Goal: Check status: Check status

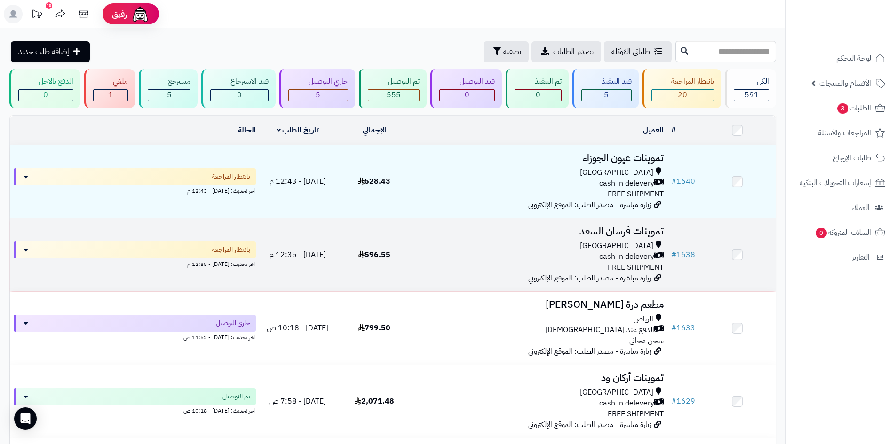
click at [569, 246] on div "[GEOGRAPHIC_DATA]" at bounding box center [539, 246] width 247 height 11
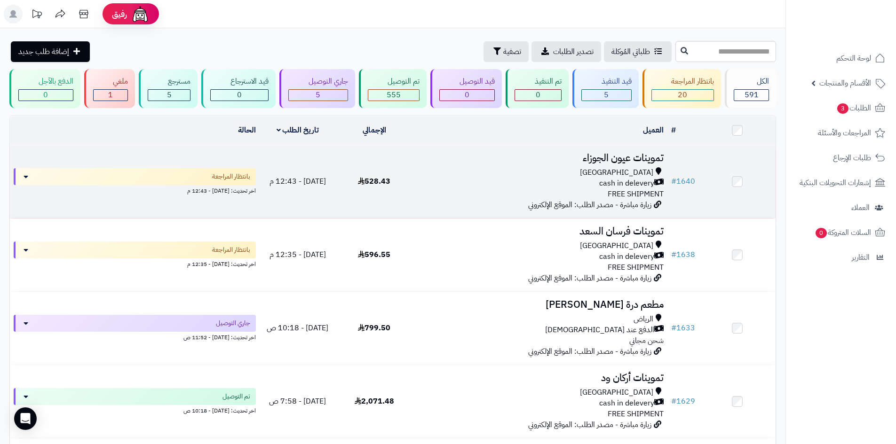
click at [460, 198] on td "تموينات عيون الجوزاء Riyadh cash in delevery FREE SHIPMENT زيارة مباشرة - مصدر …" at bounding box center [539, 181] width 255 height 73
click at [455, 188] on div "Riyadh cash in delevery FREE SHIPMENT" at bounding box center [539, 183] width 247 height 32
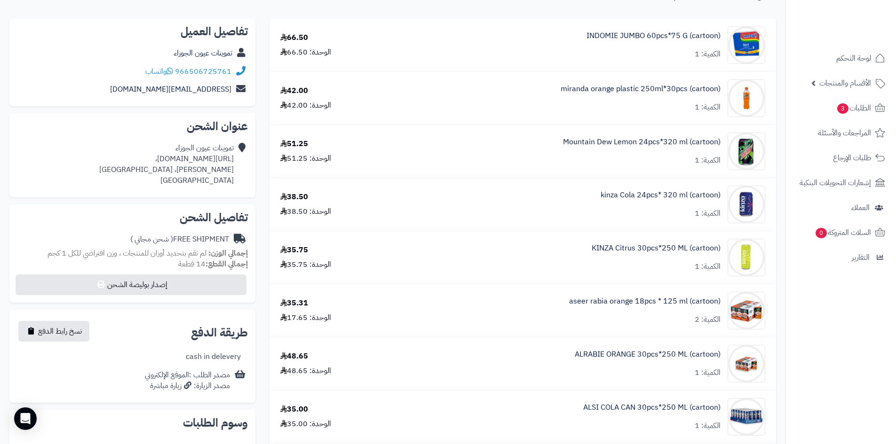
scroll to position [94, 0]
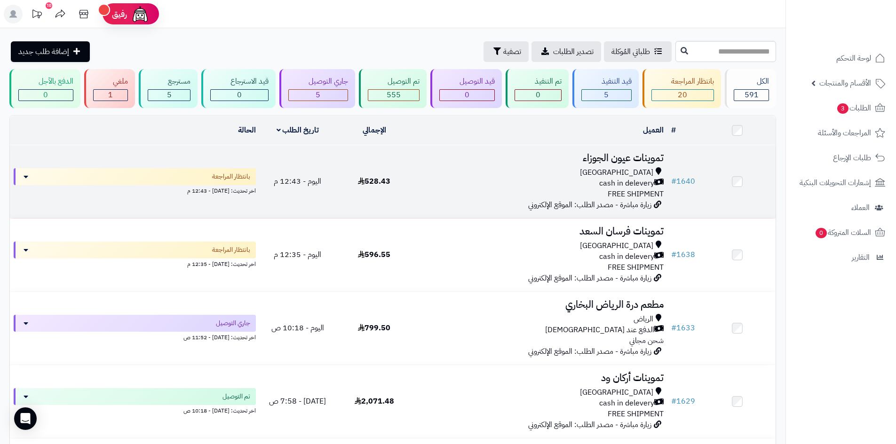
click at [515, 186] on div "cash in delevery" at bounding box center [539, 183] width 247 height 11
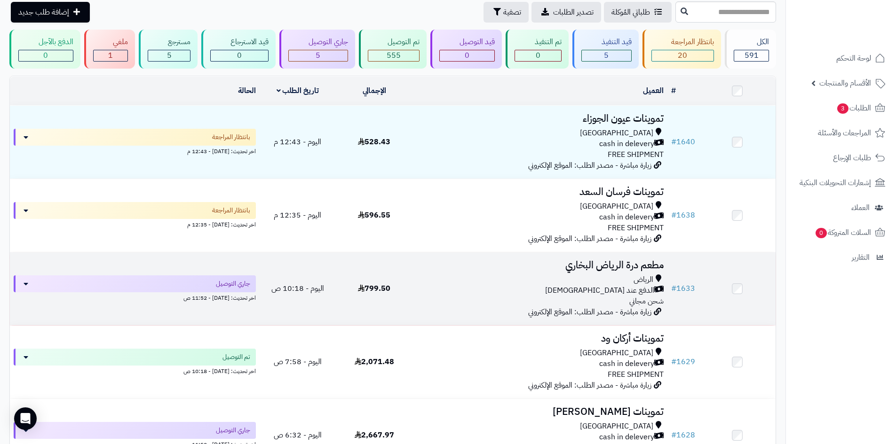
scroll to position [94, 0]
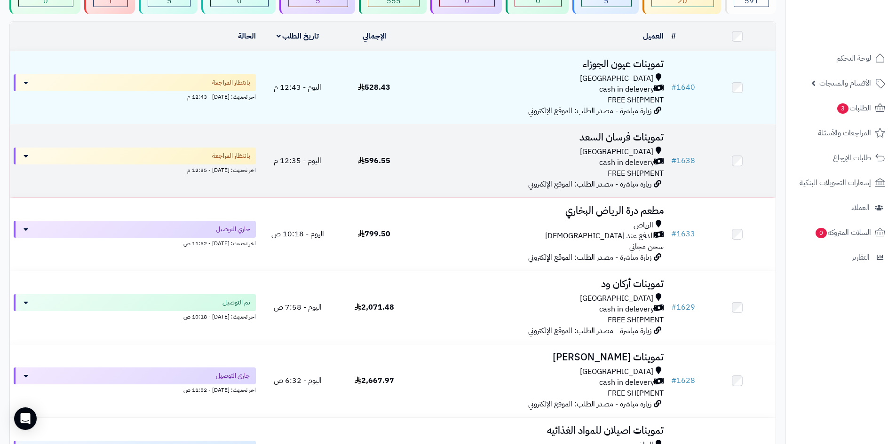
drag, startPoint x: 486, startPoint y: 152, endPoint x: 480, endPoint y: 162, distance: 11.8
click at [485, 154] on div "Riyadh" at bounding box center [539, 152] width 247 height 11
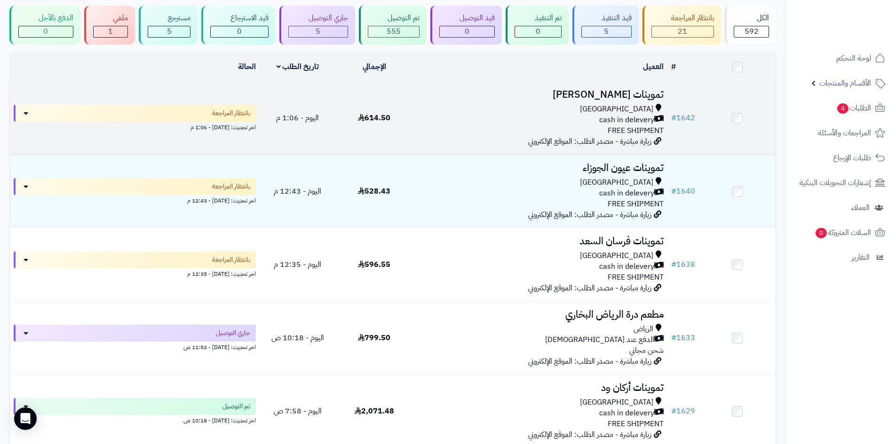
scroll to position [47, 0]
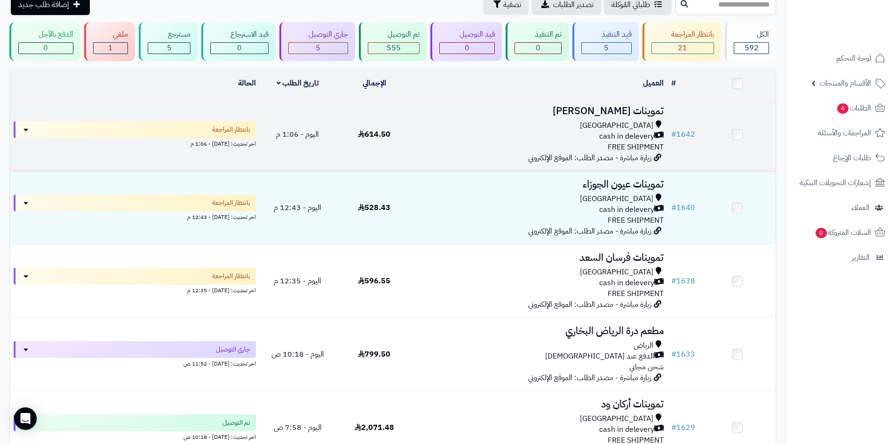
click at [447, 149] on div "Riyadh cash in delevery FREE SHIPMENT" at bounding box center [539, 136] width 247 height 32
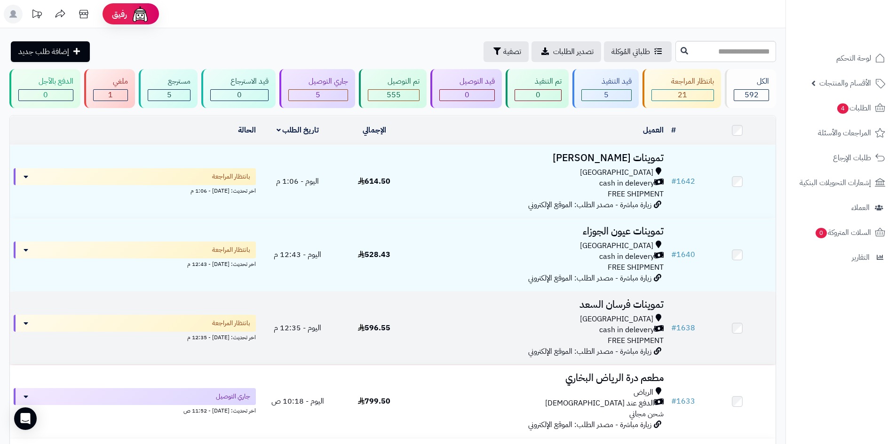
click at [473, 334] on div "Riyadh cash in delevery FREE SHIPMENT" at bounding box center [539, 330] width 247 height 32
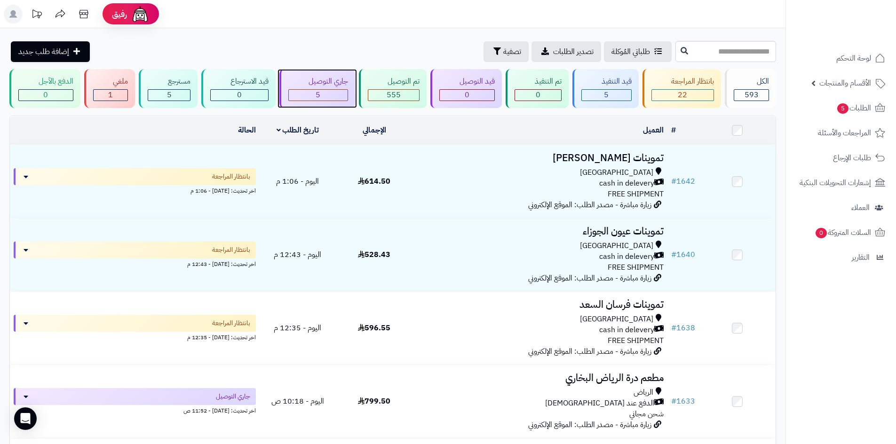
click at [333, 88] on div "جاري التوصيل 5" at bounding box center [317, 88] width 76 height 39
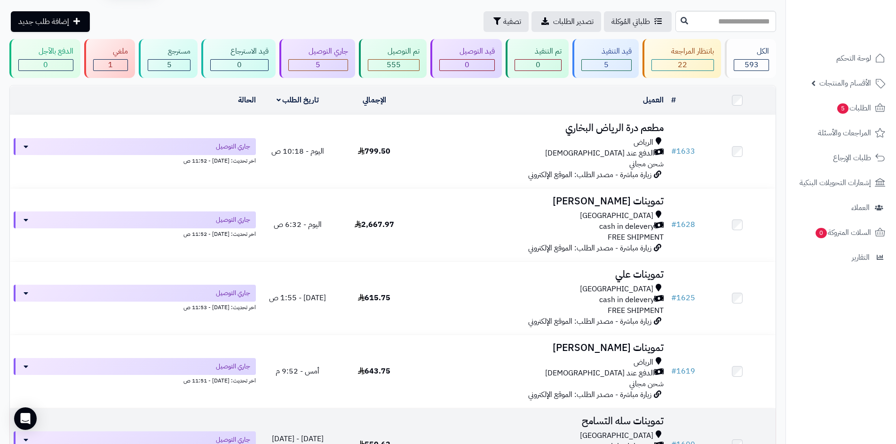
scroll to position [47, 0]
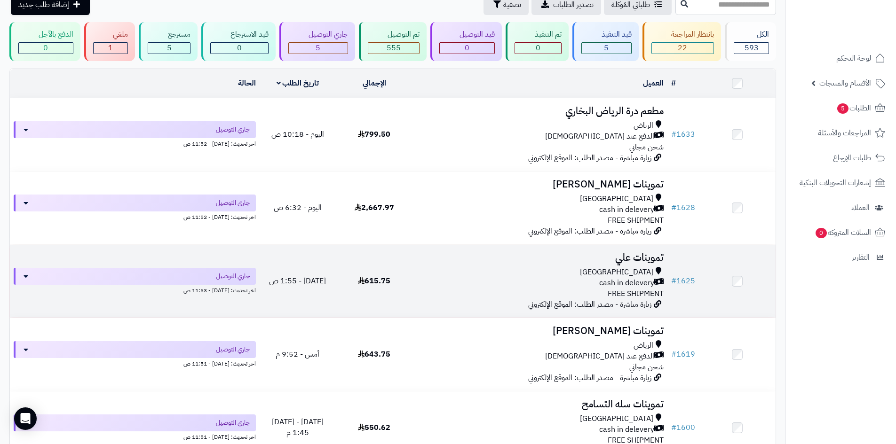
click at [469, 290] on div "[GEOGRAPHIC_DATA] cash in delevery FREE SHIPMENT" at bounding box center [539, 283] width 247 height 32
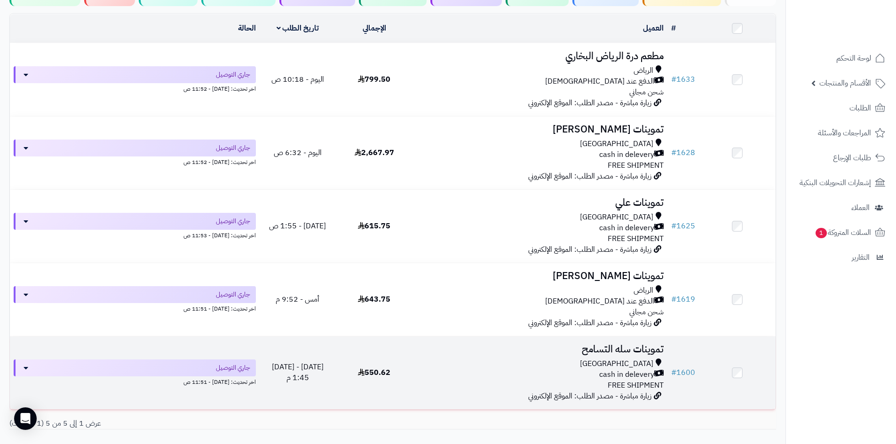
scroll to position [159, 0]
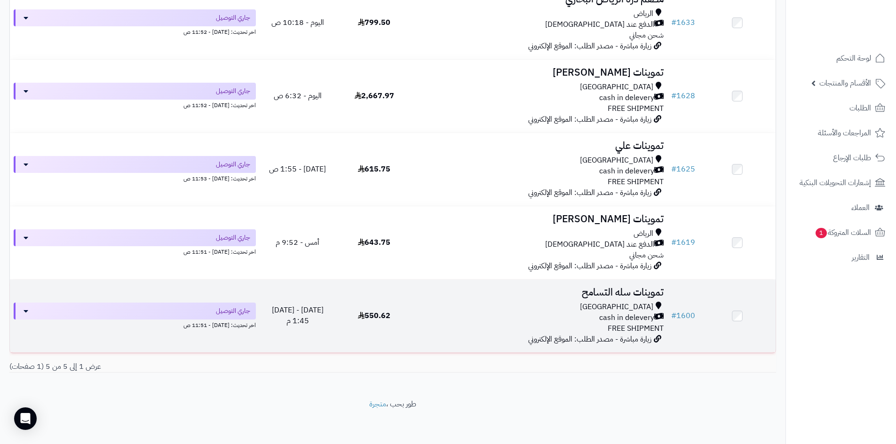
click at [484, 302] on div "[GEOGRAPHIC_DATA]" at bounding box center [539, 307] width 247 height 11
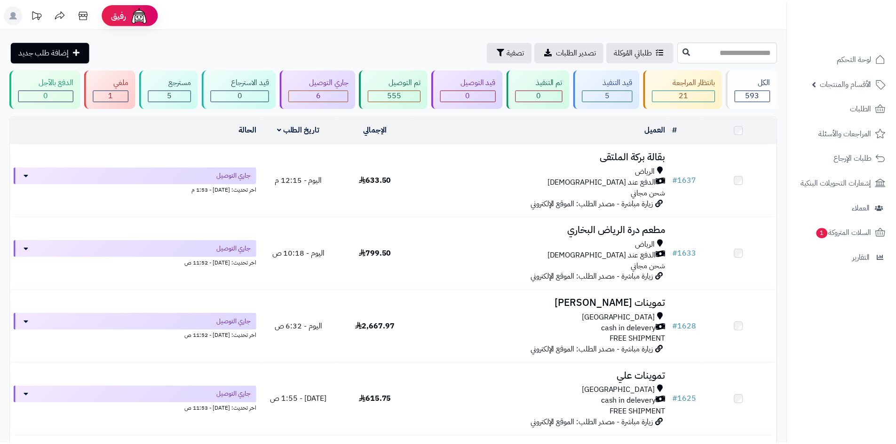
scroll to position [185, 0]
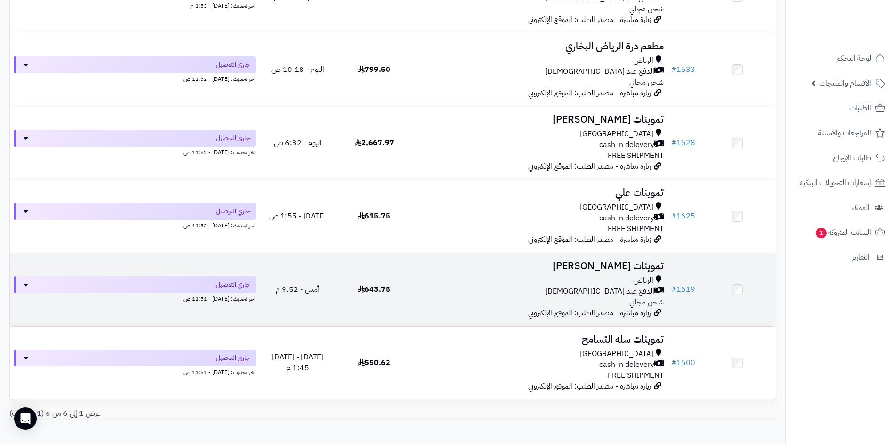
click at [458, 290] on div "الدفع عند [DEMOGRAPHIC_DATA]" at bounding box center [539, 291] width 247 height 11
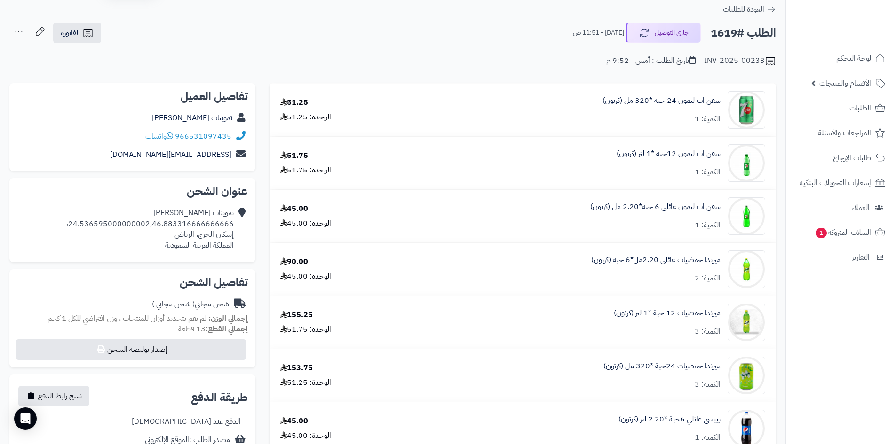
scroll to position [47, 0]
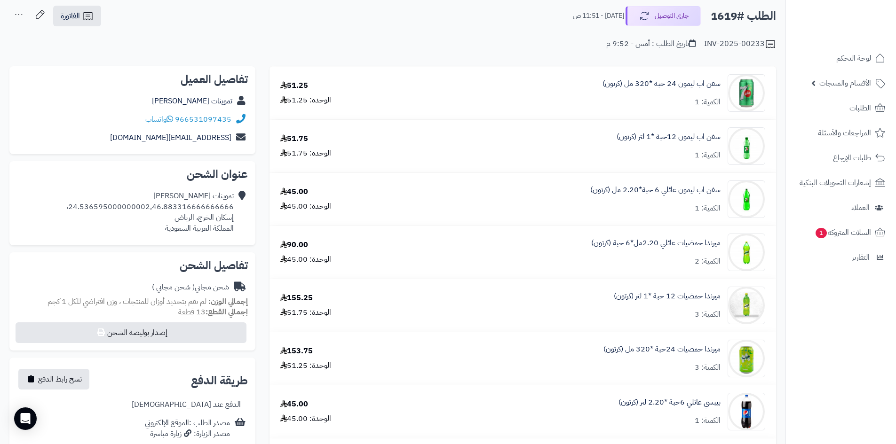
drag, startPoint x: 154, startPoint y: 21, endPoint x: 219, endPoint y: 18, distance: 65.0
click at [155, 21] on div "الطلب #1619 جاري التوصيل اليوم - 11:51 ص الفاتورة طباعة الفاتورة إرسال الفاتورة…" at bounding box center [392, 16] width 766 height 22
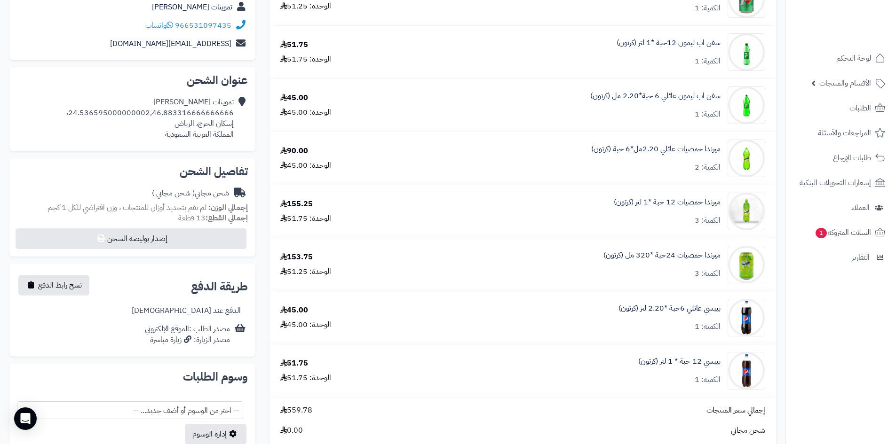
scroll to position [188, 0]
